Goal: Information Seeking & Learning: Check status

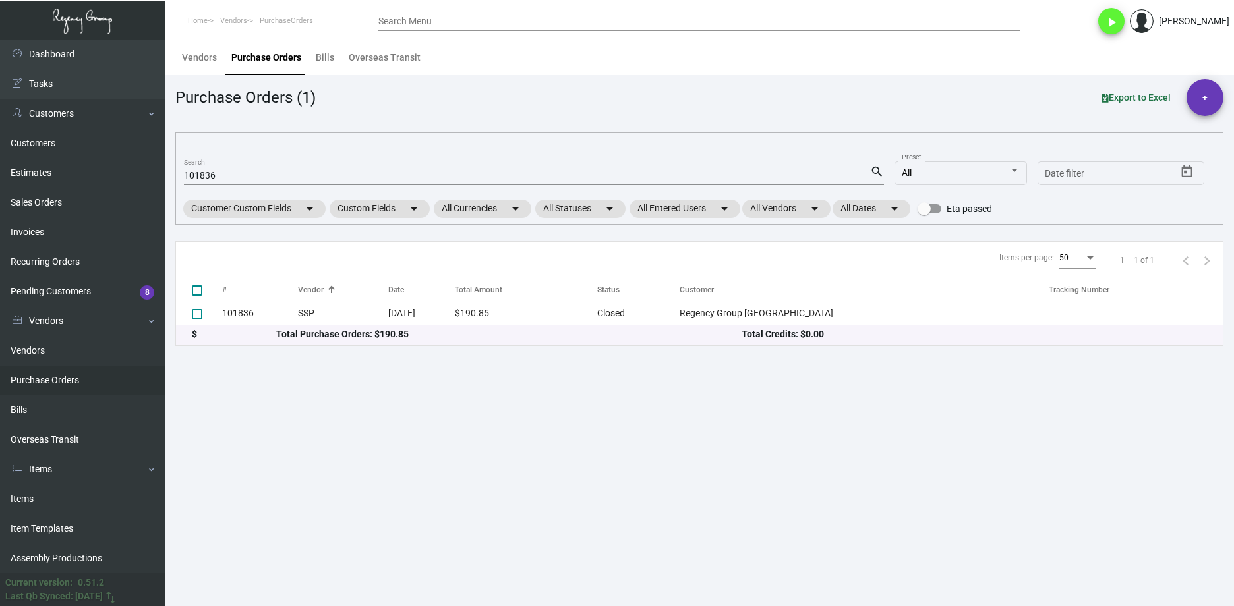
click at [285, 179] on input "101836" at bounding box center [527, 176] width 686 height 11
click at [285, 180] on input "101836" at bounding box center [527, 176] width 686 height 11
paste input "696"
type input "101696"
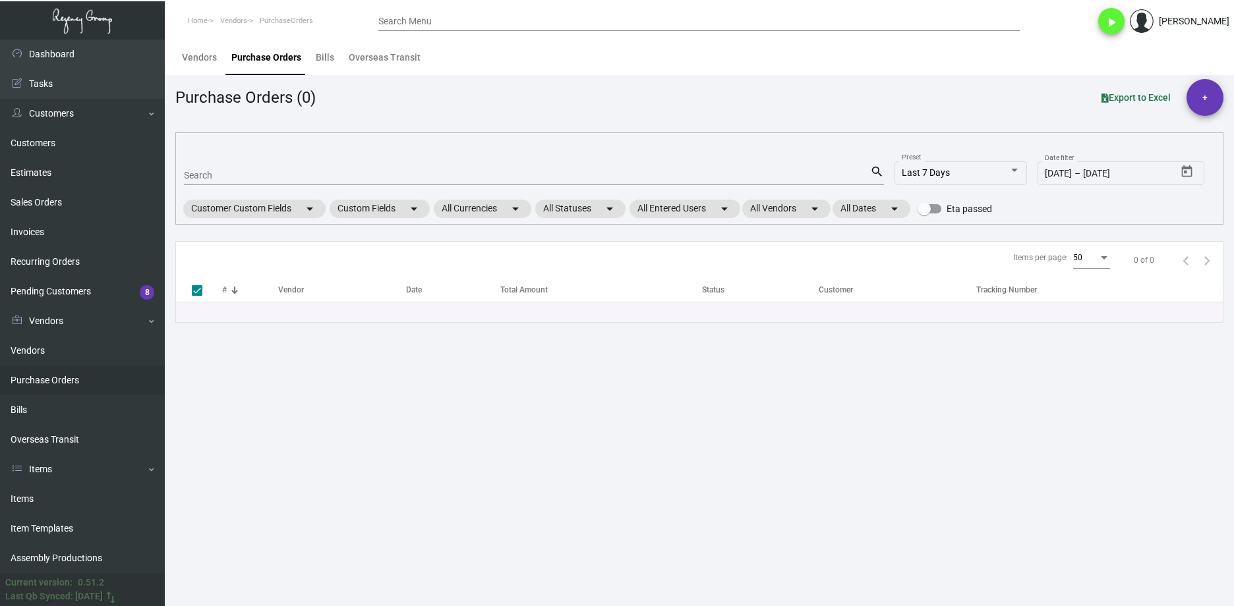
click at [218, 169] on div "Search" at bounding box center [527, 175] width 686 height 20
click at [223, 176] on input "Search" at bounding box center [527, 176] width 686 height 11
paste input "101696"
type input "101696"
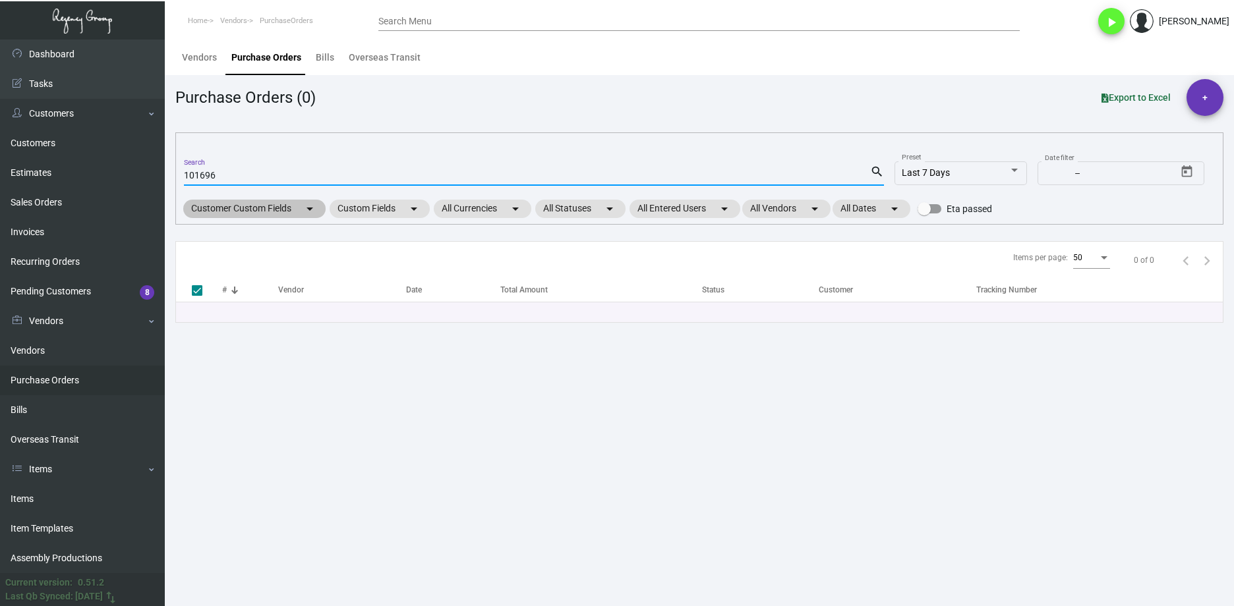
type input "101696"
checkbox input "false"
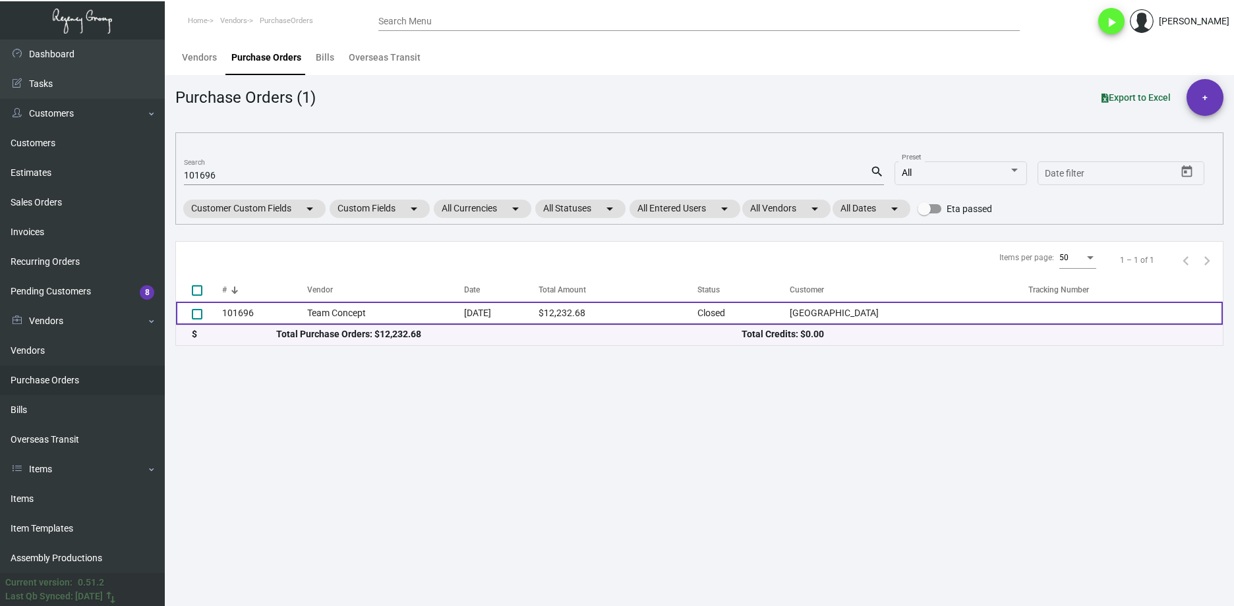
click at [372, 319] on td "Team Concept" at bounding box center [386, 313] width 158 height 23
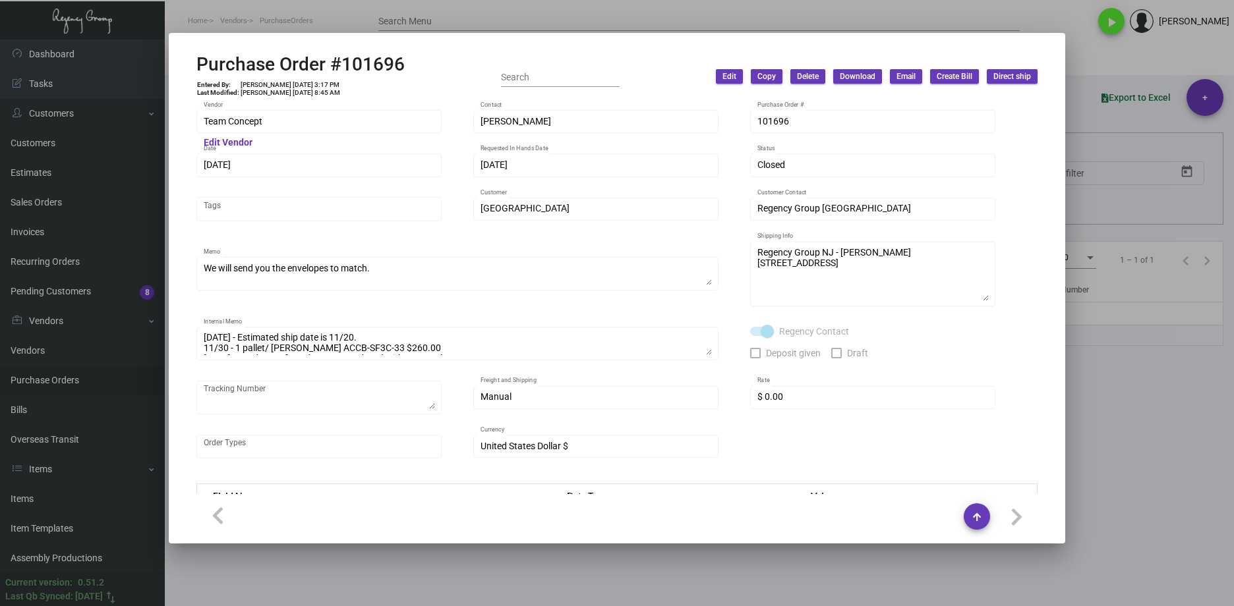
click at [165, 116] on div "Purchase Order #101696 Entered By: [PERSON_NAME] [DATE] 3:17 PM Last Modified: …" at bounding box center [617, 303] width 1234 height 606
click at [641, 545] on div at bounding box center [617, 303] width 1234 height 606
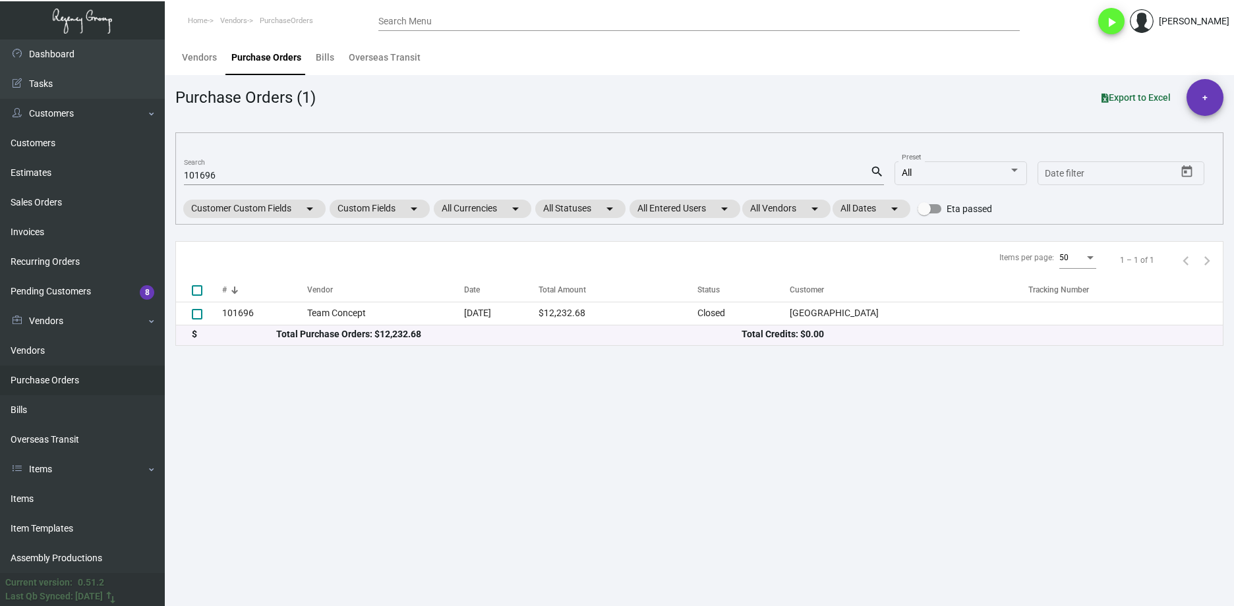
click at [643, 569] on main "Vendors Purchase Orders Bills Overseas Transit Purchase Orders (1) Export to Ex…" at bounding box center [699, 323] width 1069 height 567
click at [206, 178] on input "101696" at bounding box center [527, 176] width 686 height 11
paste input "6877"
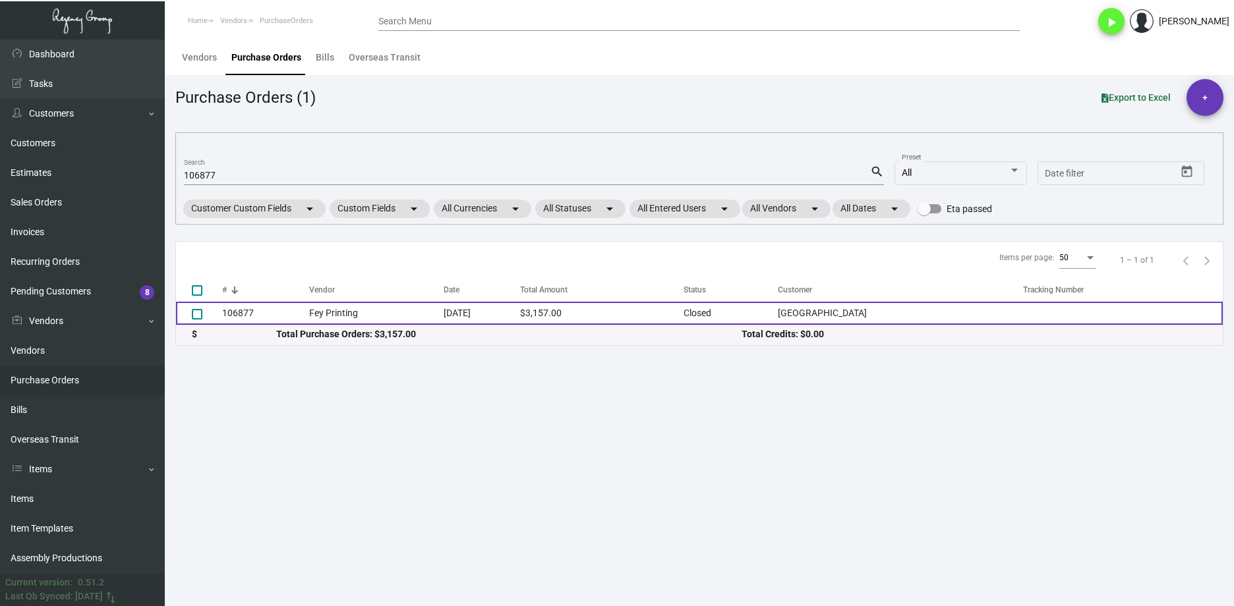
click at [245, 304] on td "106877" at bounding box center [265, 313] width 87 height 23
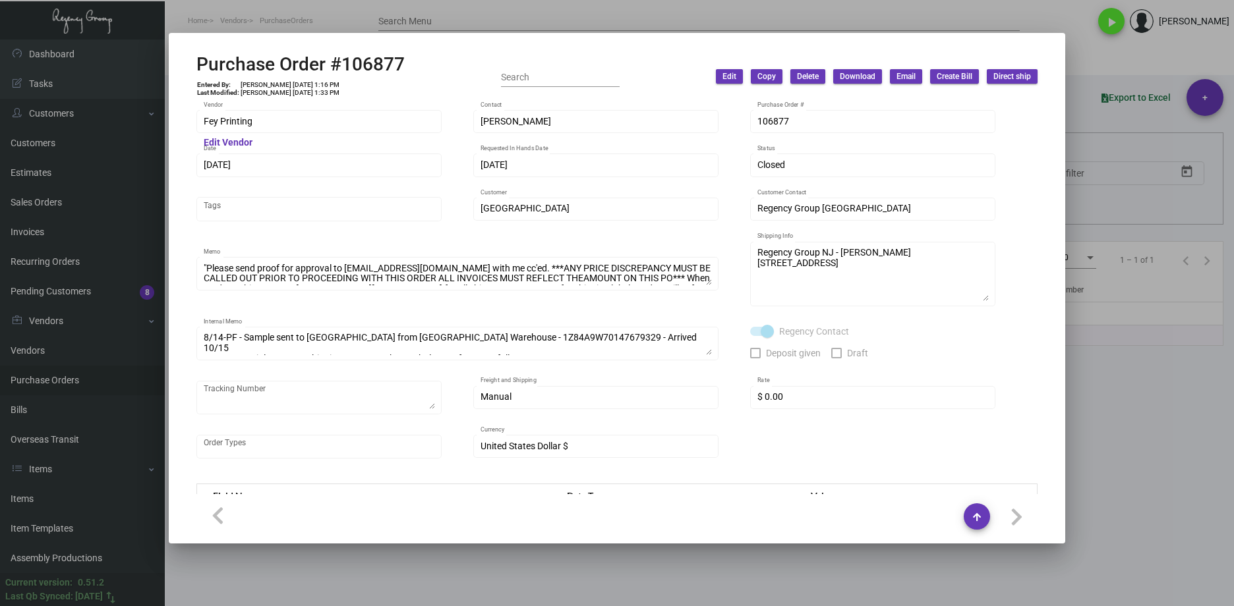
click at [1111, 493] on div at bounding box center [617, 303] width 1234 height 606
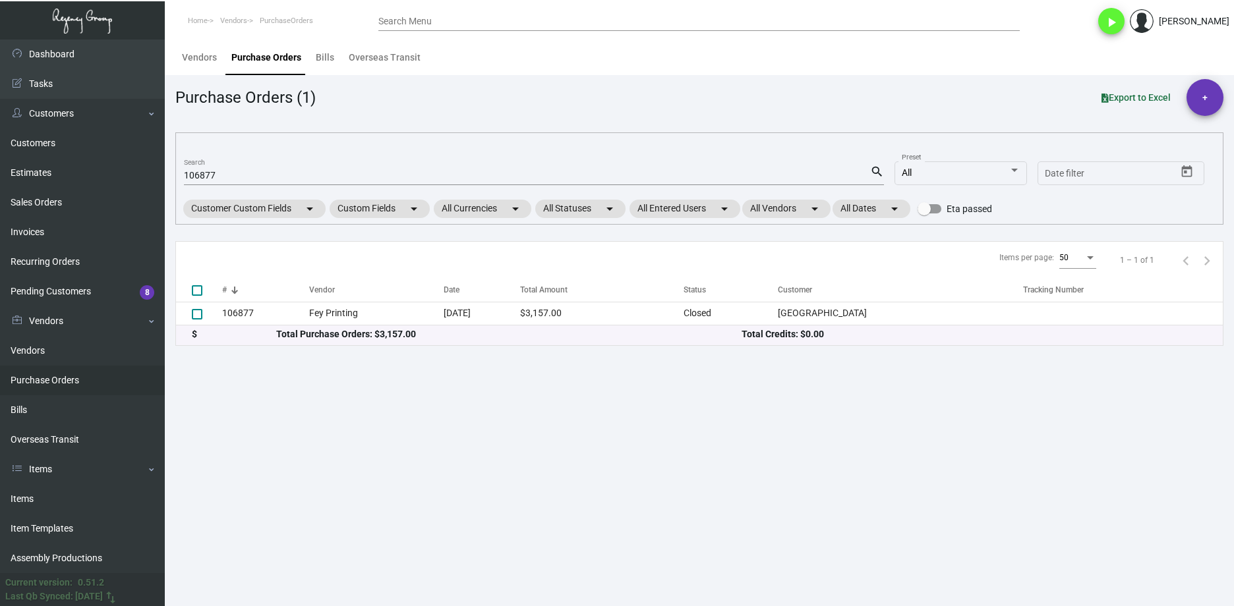
click at [204, 179] on input "106877" at bounding box center [527, 176] width 686 height 11
paste input "8366"
type input "108366"
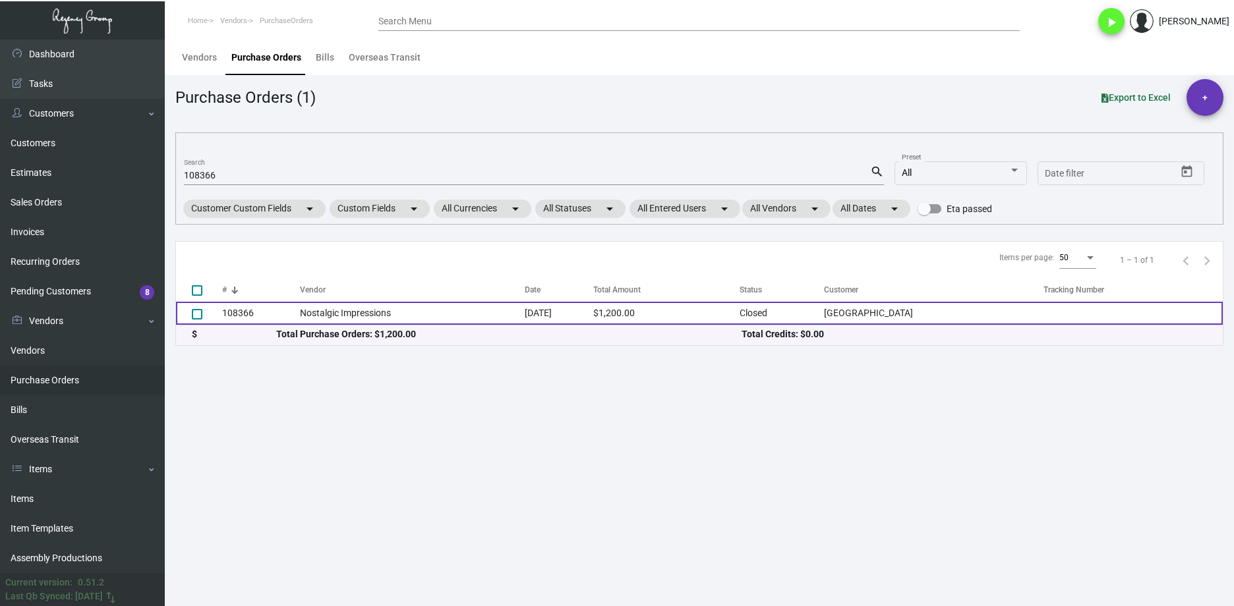
click at [334, 310] on td "Nostalgic Impressions" at bounding box center [412, 313] width 225 height 23
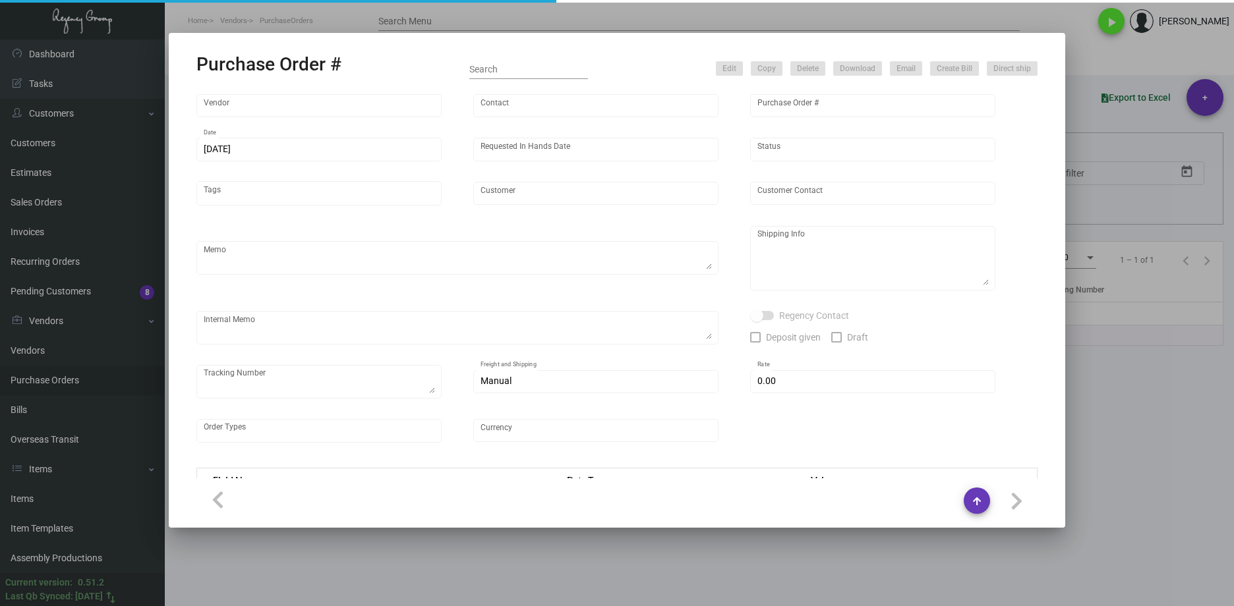
type input "Nostalgic Impressions"
type input "Order Entry"
type input "108366"
type input "[DATE]"
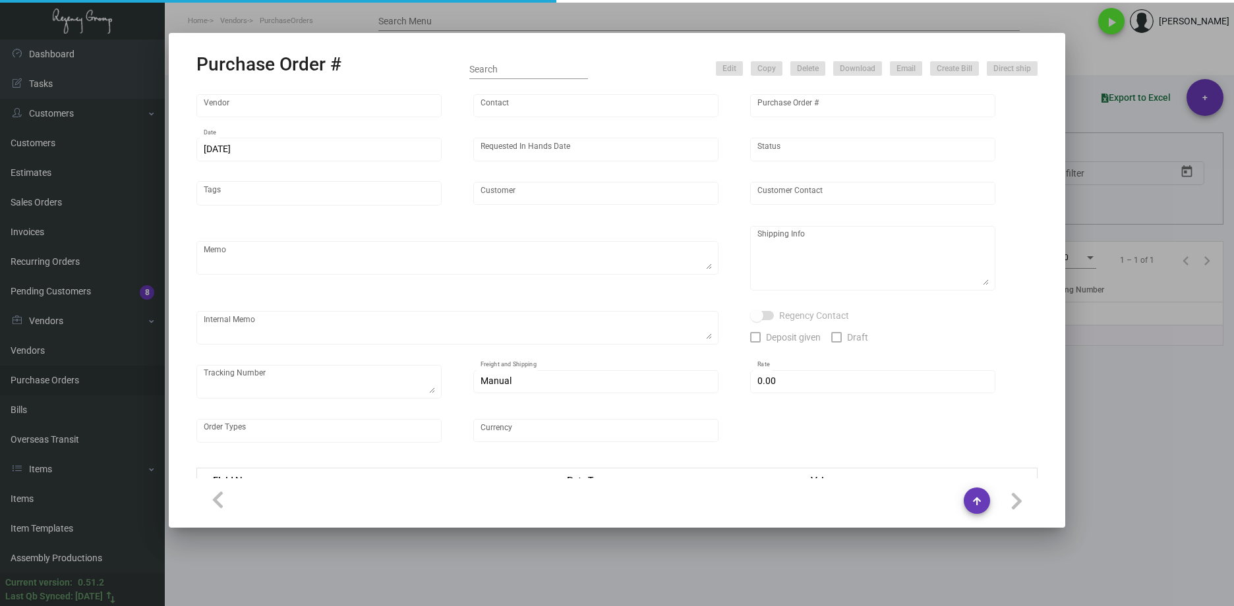
type input "[GEOGRAPHIC_DATA]"
type textarea "Repeat last order 4102132."
type textarea "Regency Group NJ - [PERSON_NAME] [STREET_ADDRESS]"
type textarea "WAREHOUSE, ONCE RECEIVED, SEND SIOBHAN SAMPLES 12/02 - Added to AP Payment Requ…"
checkbox input "true"
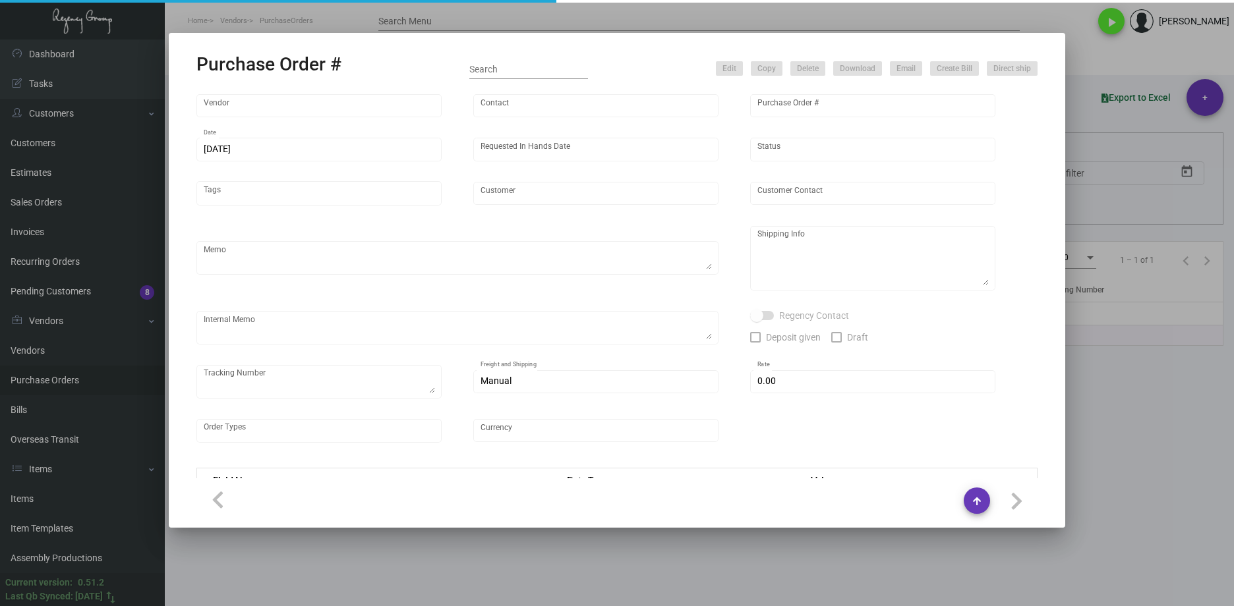
checkbox input "true"
type input "$ 0.00"
type input "United States Dollar $"
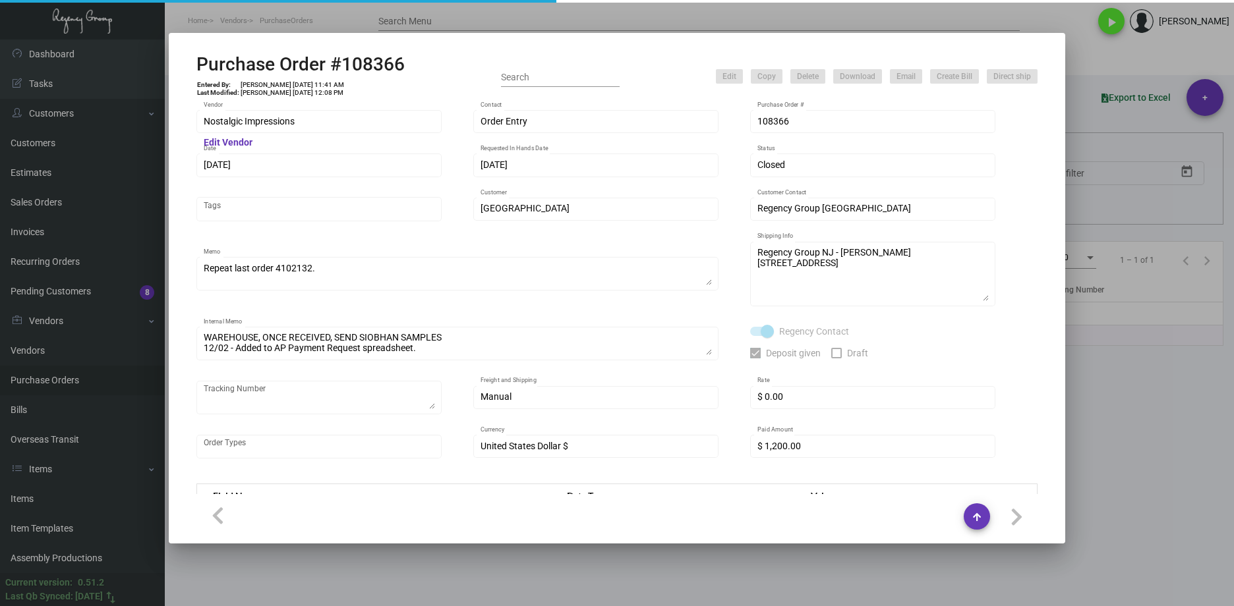
click at [309, 119] on div "Nostalgic Impressions Vendor" at bounding box center [319, 121] width 231 height 26
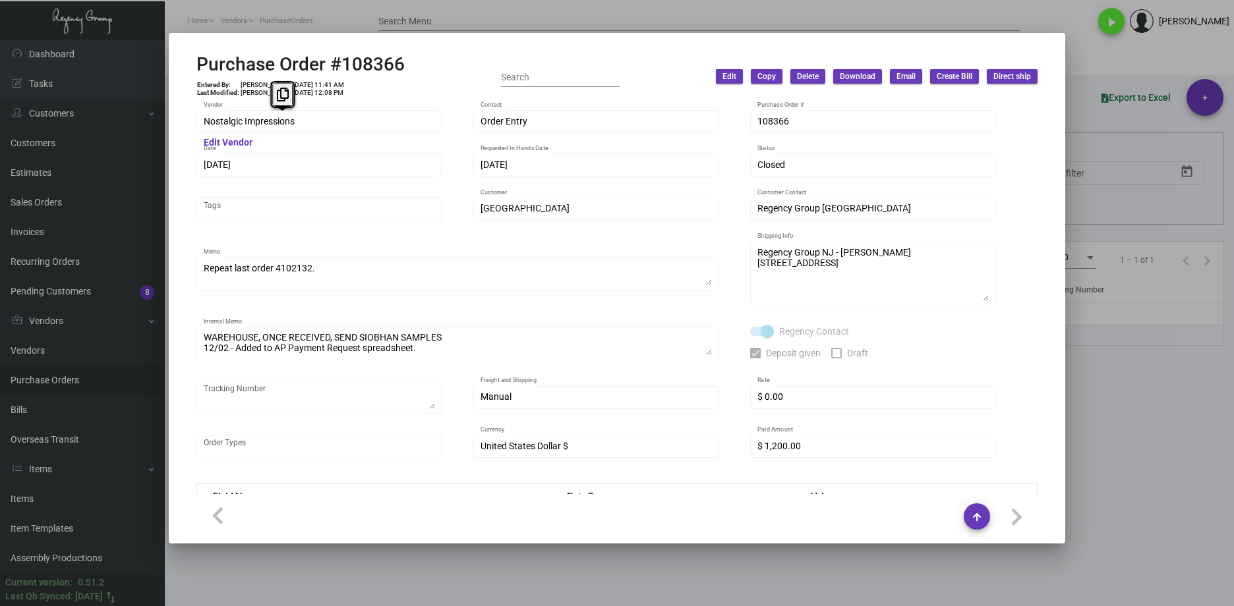
drag, startPoint x: 317, startPoint y: 111, endPoint x: 108, endPoint y: 129, distance: 209.7
click at [108, 129] on div "Purchase Order #108366 Entered By: [PERSON_NAME] [DATE] 11:41 AM Last Modified:…" at bounding box center [617, 303] width 1234 height 606
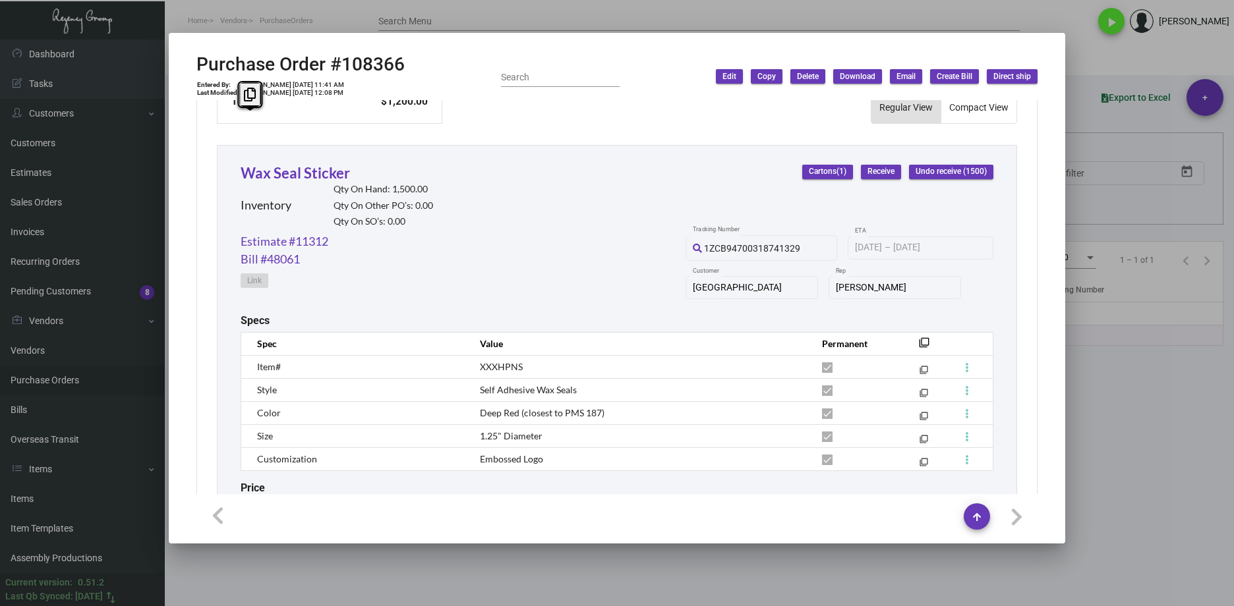
scroll to position [668, 0]
